Goal: Information Seeking & Learning: Learn about a topic

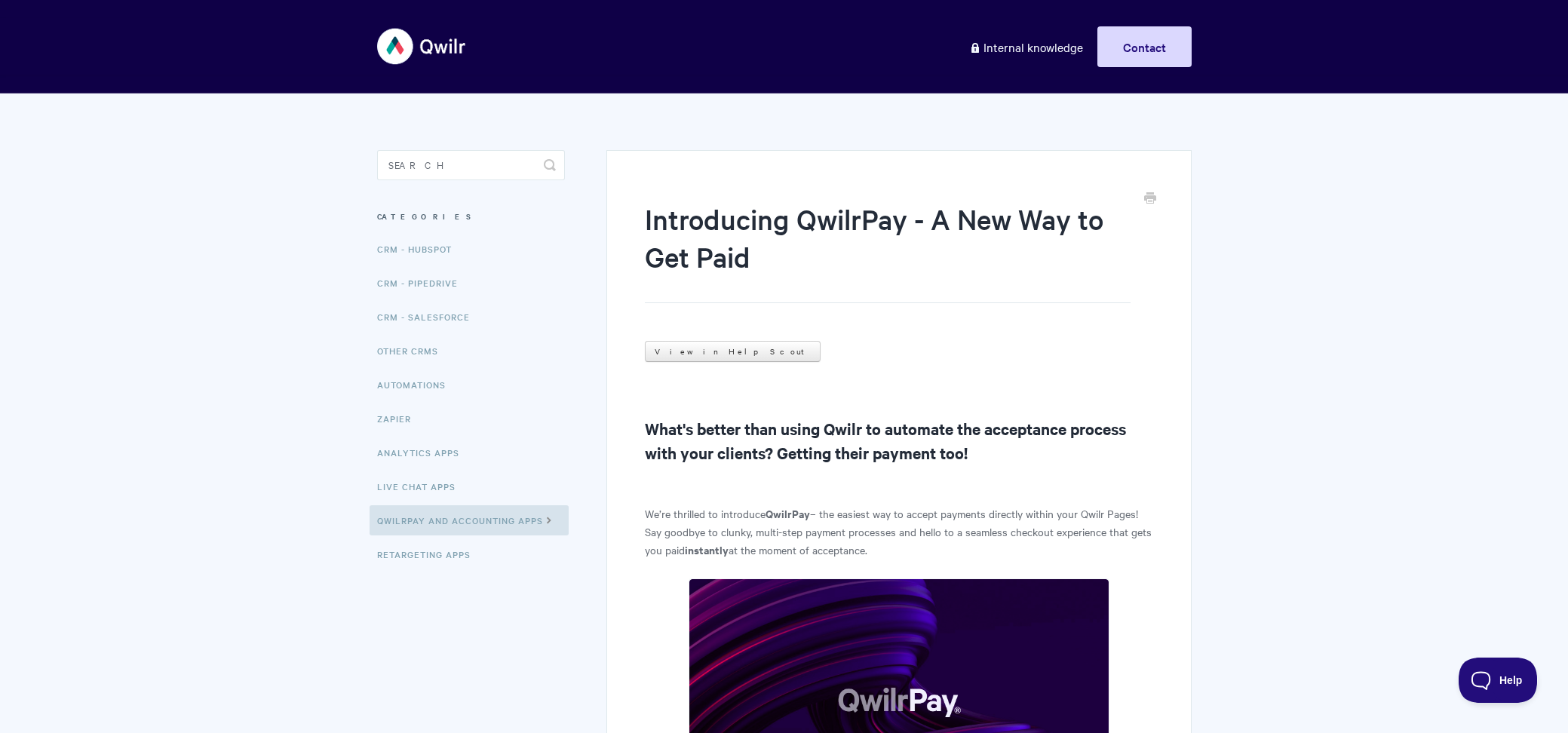
click at [400, 157] on input "Search" at bounding box center [470, 165] width 188 height 30
type input "signature"
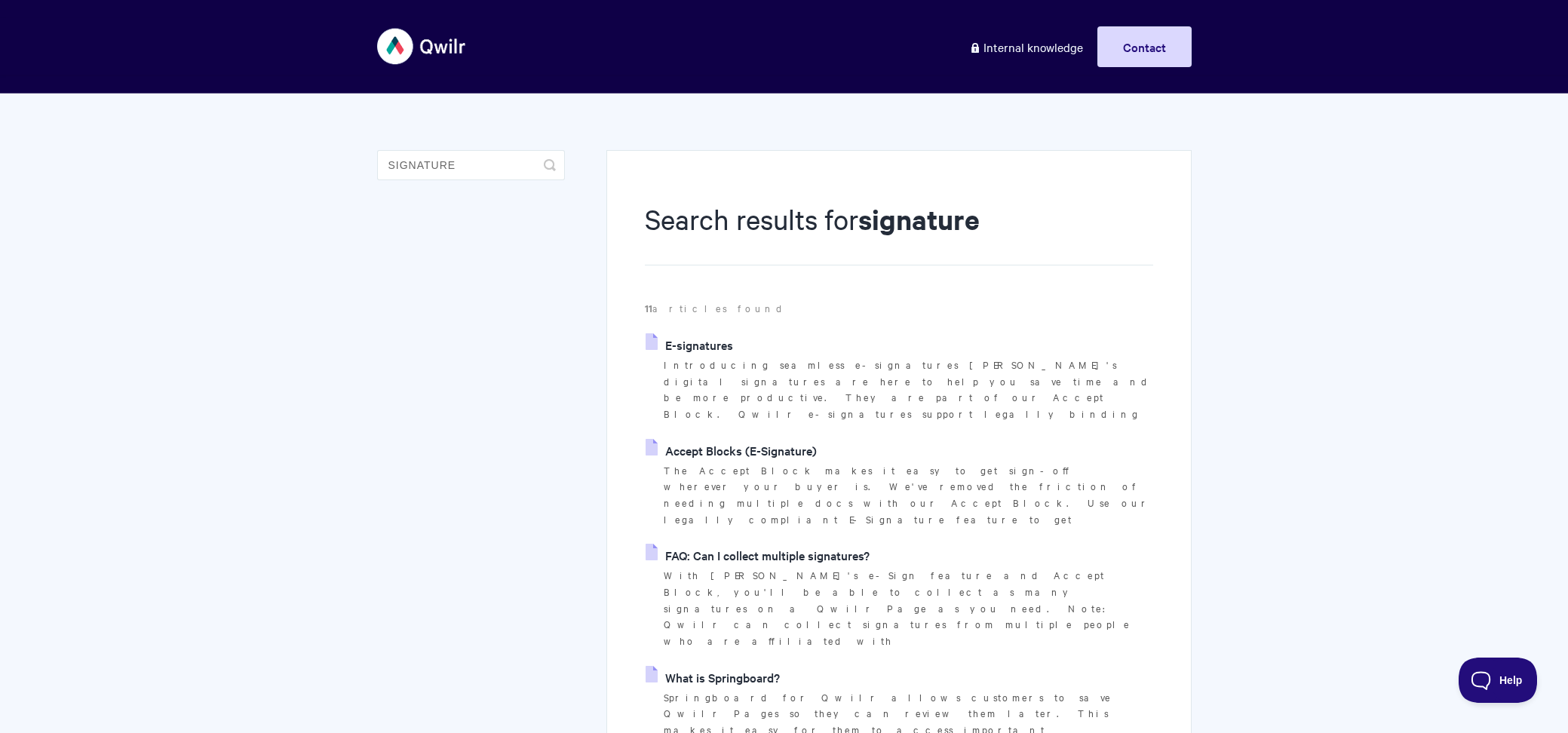
click at [688, 340] on link "E-signatures" at bounding box center [689, 344] width 87 height 23
click at [749, 544] on link "FAQ: Can I collect multiple signatures?" at bounding box center [758, 555] width 224 height 23
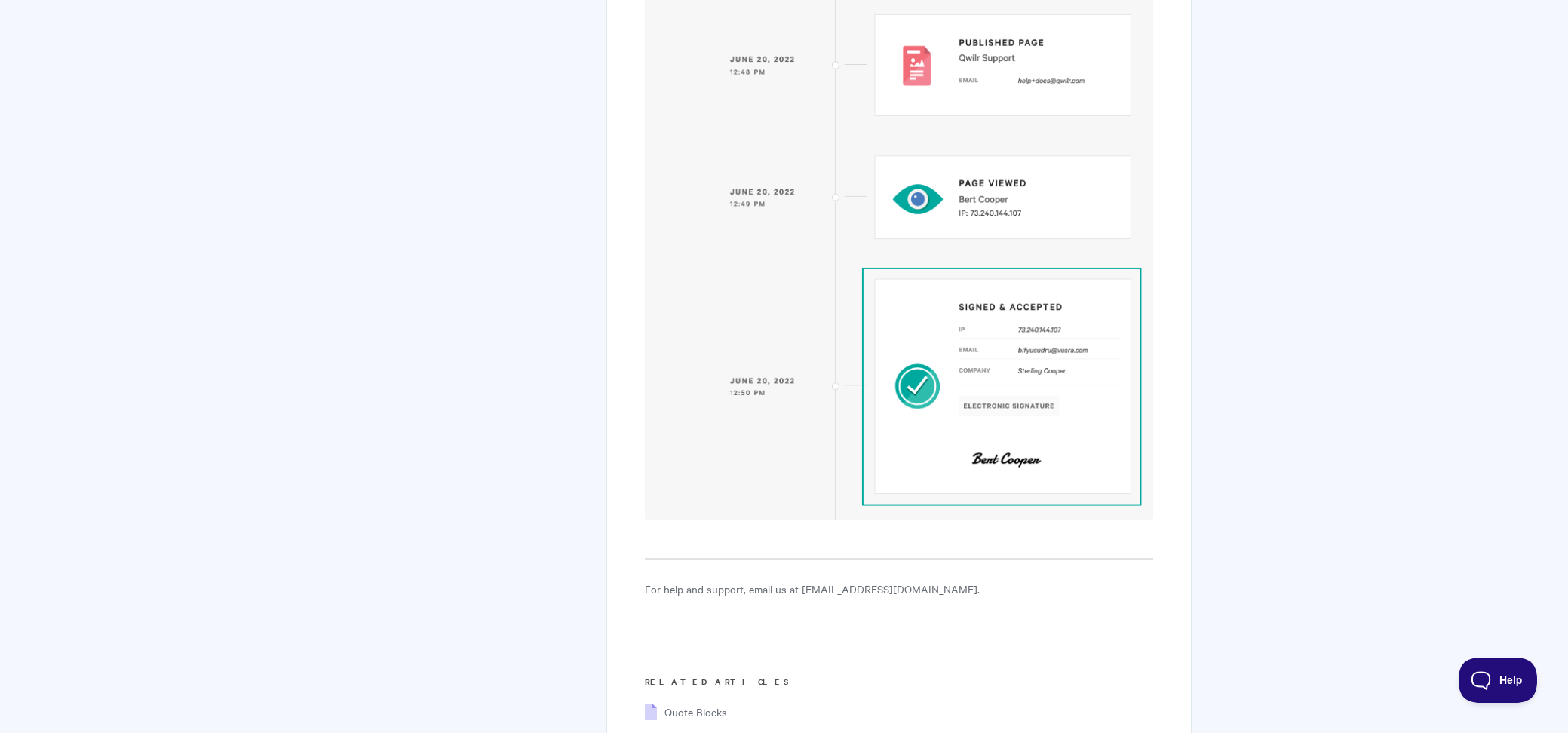
scroll to position [6275, 0]
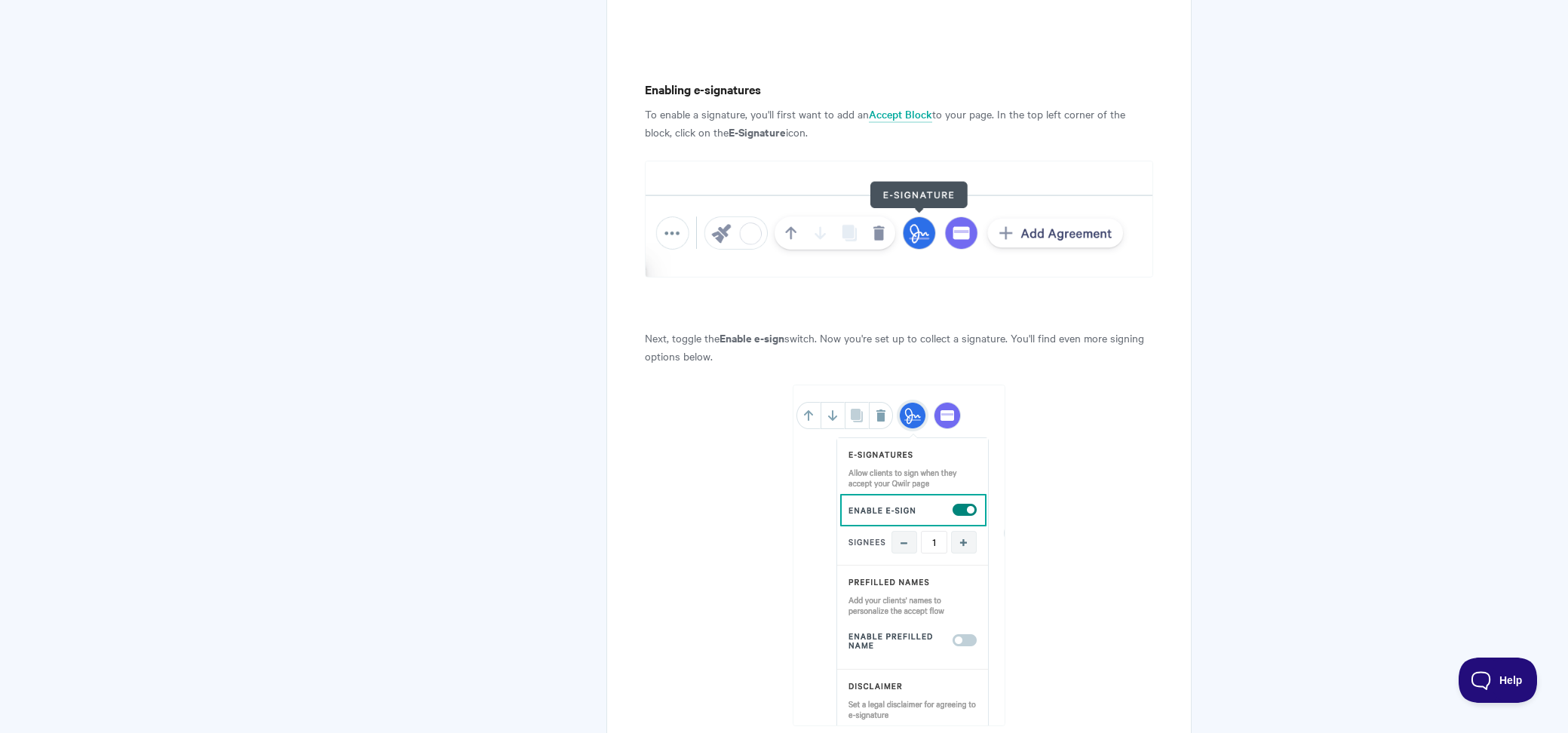
scroll to position [1299, 0]
